Goal: Task Accomplishment & Management: Use online tool/utility

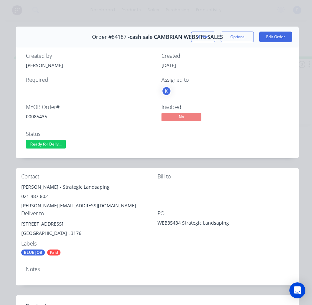
click at [126, 209] on div "Contact [PERSON_NAME] - Strategic Landsaping 021 487 802 [PERSON_NAME][EMAIL_AD…" at bounding box center [157, 214] width 283 height 93
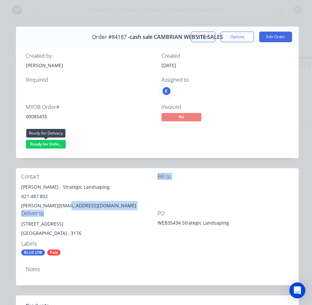
click at [33, 144] on span "Ready for Deliv..." at bounding box center [46, 144] width 40 height 8
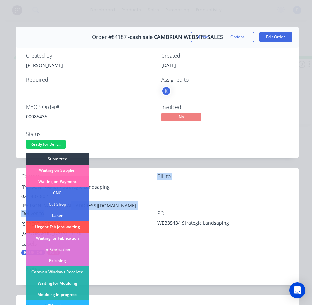
scroll to position [100, 0]
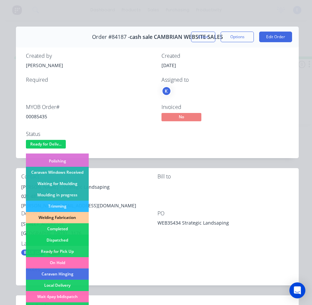
drag, startPoint x: 69, startPoint y: 239, endPoint x: 73, endPoint y: 225, distance: 14.3
click at [69, 239] on div "Dispatched" at bounding box center [57, 240] width 63 height 11
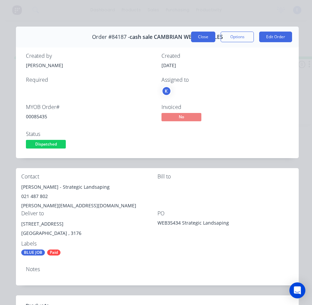
click at [199, 37] on button "Close" at bounding box center [203, 37] width 24 height 11
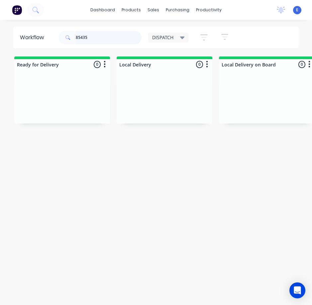
click at [117, 36] on input "85435" at bounding box center [109, 37] width 66 height 13
click at [116, 34] on input "85435" at bounding box center [109, 37] width 66 height 13
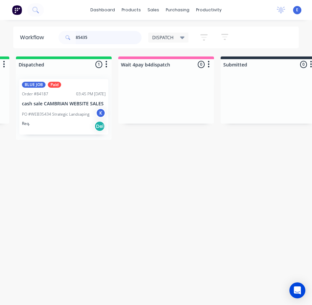
scroll to position [0, 0]
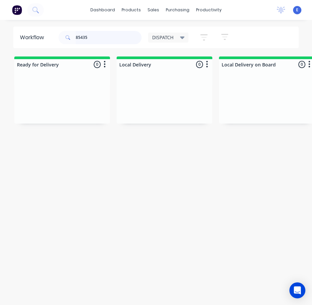
click at [97, 41] on input "85435" at bounding box center [109, 37] width 66 height 13
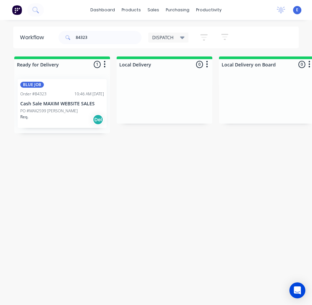
click at [61, 116] on div "Req. Del" at bounding box center [62, 119] width 84 height 11
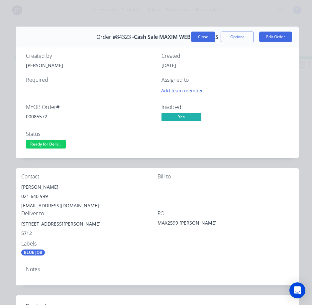
click at [196, 34] on button "Close" at bounding box center [203, 37] width 24 height 11
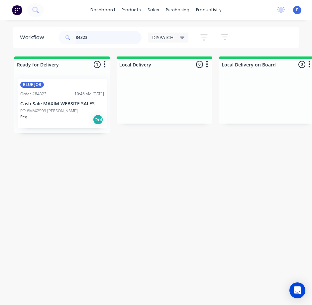
click at [100, 39] on input "84323" at bounding box center [109, 37] width 66 height 13
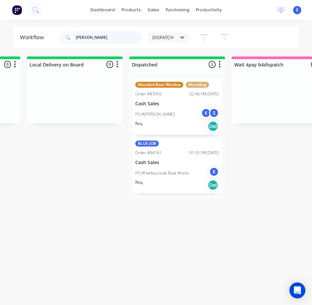
scroll to position [0, 195]
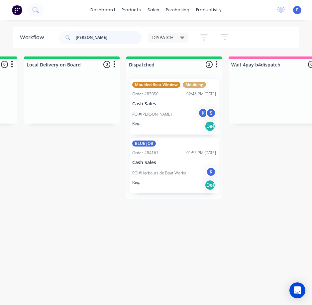
type input "[PERSON_NAME]"
click at [177, 110] on div "PO #Nic Rawlings K S" at bounding box center [174, 114] width 84 height 13
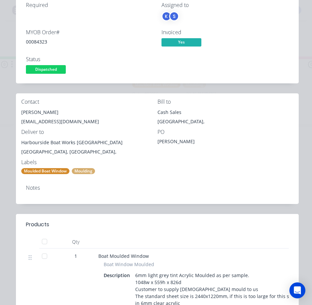
scroll to position [33, 0]
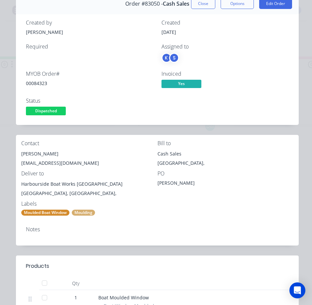
click at [43, 82] on div "00084323" at bounding box center [90, 83] width 128 height 7
copy div "00084323"
click at [36, 152] on div "[PERSON_NAME]" at bounding box center [89, 153] width 136 height 9
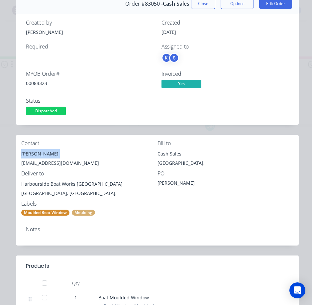
click at [36, 152] on div "[PERSON_NAME]" at bounding box center [89, 153] width 136 height 9
copy div "[PERSON_NAME]"
click at [65, 164] on div "[EMAIL_ADDRESS][DOMAIN_NAME]" at bounding box center [89, 163] width 136 height 9
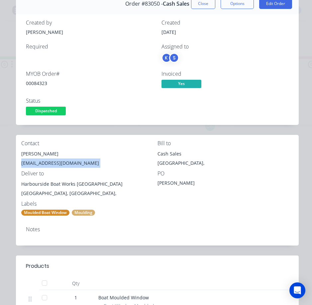
click at [65, 164] on div "[EMAIL_ADDRESS][DOMAIN_NAME]" at bounding box center [89, 163] width 136 height 9
copy div "[EMAIL_ADDRESS][DOMAIN_NAME]"
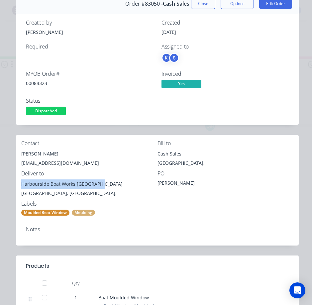
drag, startPoint x: 99, startPoint y: 184, endPoint x: 41, endPoint y: 182, distance: 57.9
click at [20, 184] on div "Contact Nic Rawlings [EMAIL_ADDRESS][DOMAIN_NAME] Bill to Cash Sales [GEOGRAPHI…" at bounding box center [157, 178] width 283 height 86
copy div "Harbourside Boat Works [GEOGRAPHIC_DATA]"
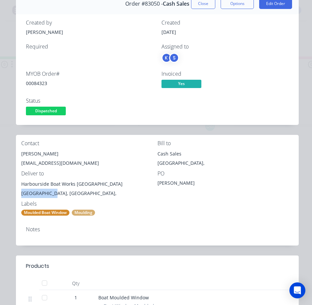
drag, startPoint x: 52, startPoint y: 192, endPoint x: 21, endPoint y: 193, distance: 30.9
click at [21, 193] on div "[GEOGRAPHIC_DATA], [GEOGRAPHIC_DATA]," at bounding box center [89, 193] width 136 height 9
copy div "[GEOGRAPHIC_DATA]"
